Goal: Transaction & Acquisition: Register for event/course

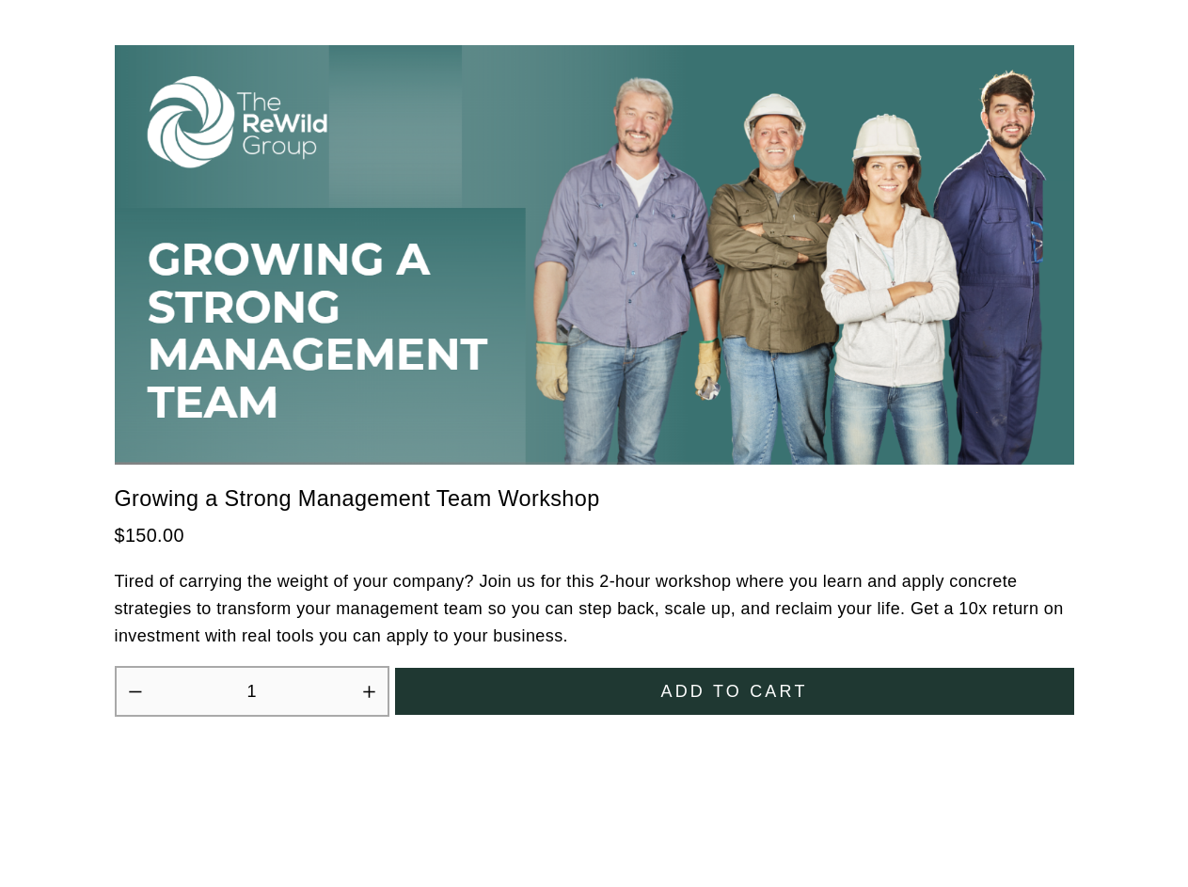
scroll to position [5204, 0]
click at [369, 686] on icon "Increase quantity by 1" at bounding box center [368, 691] width 11 height 11
click at [735, 682] on span "Add to cart" at bounding box center [733, 692] width 147 height 20
type input "2"
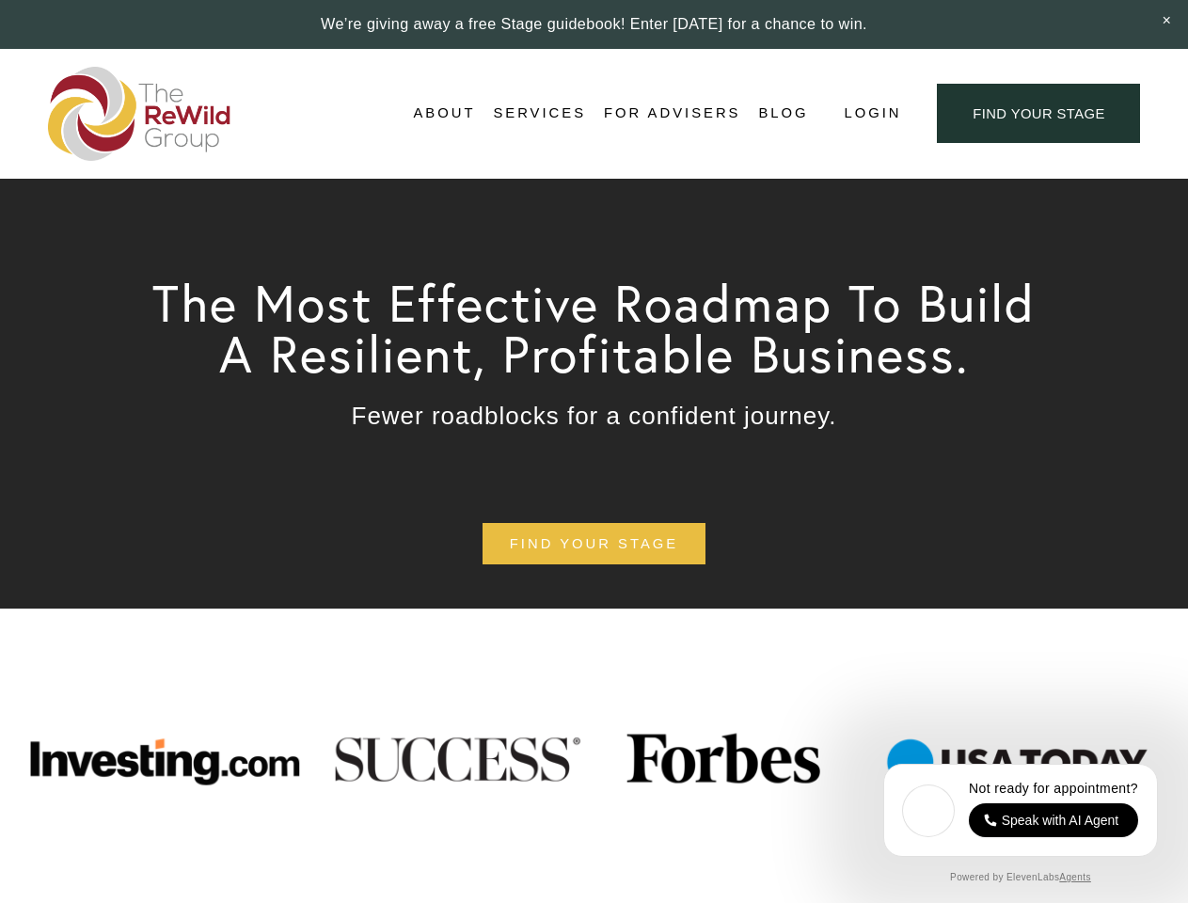
click at [871, 114] on span "Login" at bounding box center [872, 113] width 57 height 25
